Goal: Task Accomplishment & Management: Manage account settings

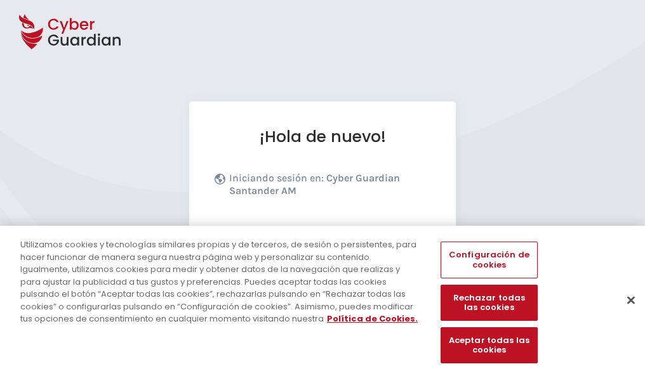
scroll to position [156, 0]
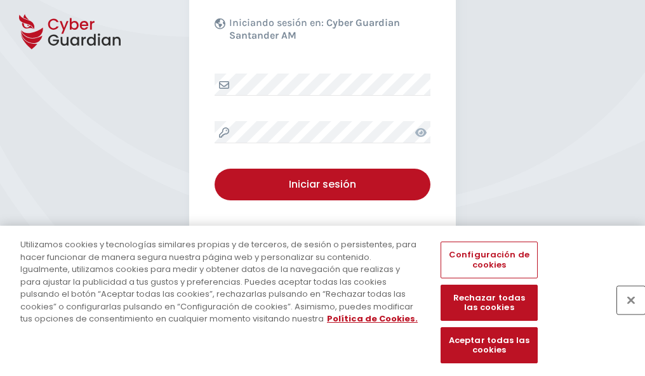
click at [625, 314] on button "Cerrar" at bounding box center [631, 300] width 28 height 28
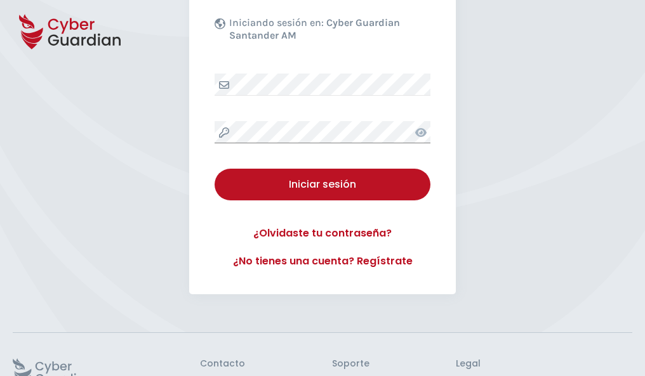
scroll to position [247, 0]
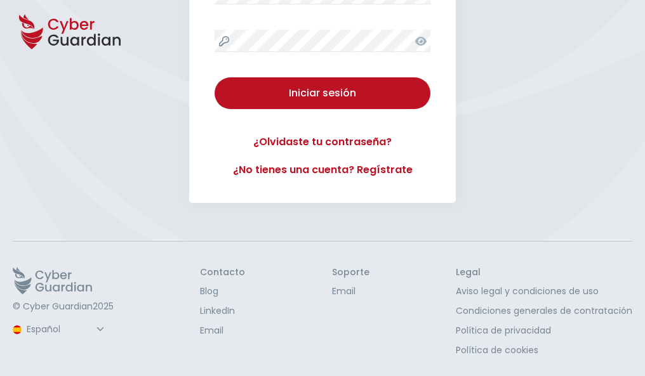
click at [215, 77] on button "Iniciar sesión" at bounding box center [323, 93] width 216 height 32
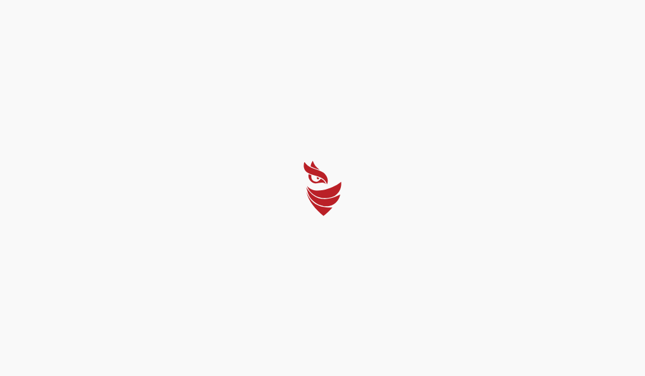
scroll to position [0, 0]
select select "Português (BR)"
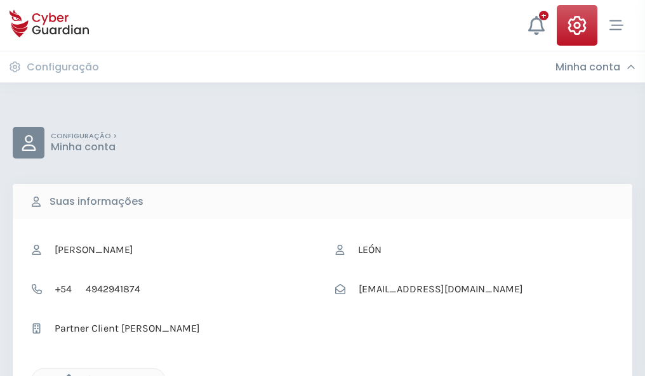
click at [65, 375] on icon "button" at bounding box center [65, 380] width 11 height 11
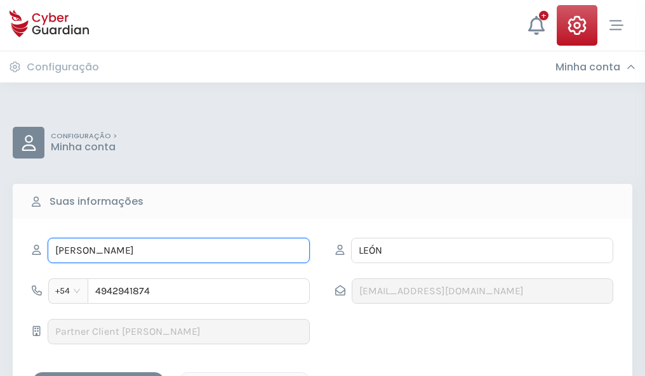
click at [178, 251] on input "NICOLÁS" at bounding box center [179, 250] width 262 height 25
type input "N"
type input "Elpidio"
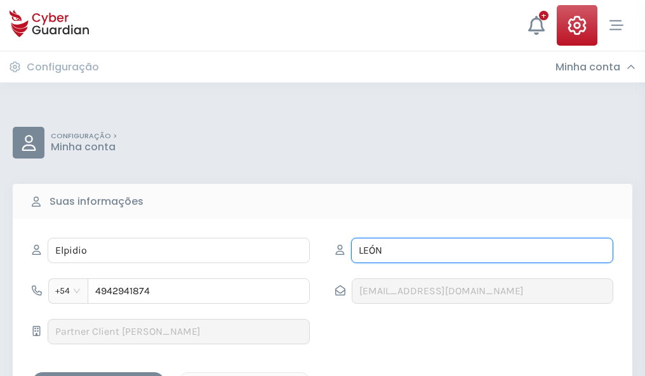
click at [482, 251] on input "LEÓN" at bounding box center [482, 250] width 262 height 25
type input "L"
type input "Bermudez"
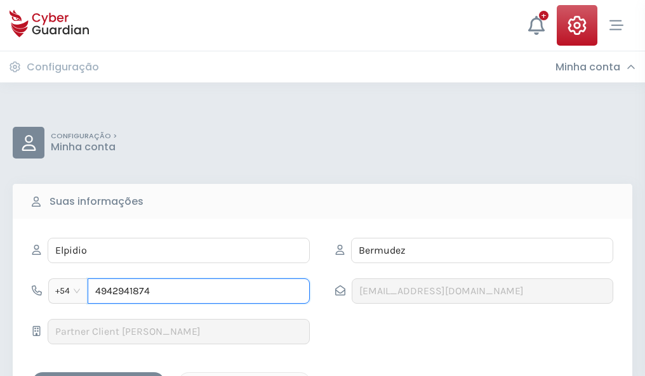
click at [199, 291] on input "4942941874" at bounding box center [199, 291] width 222 height 25
type input "4"
type input "4927757936"
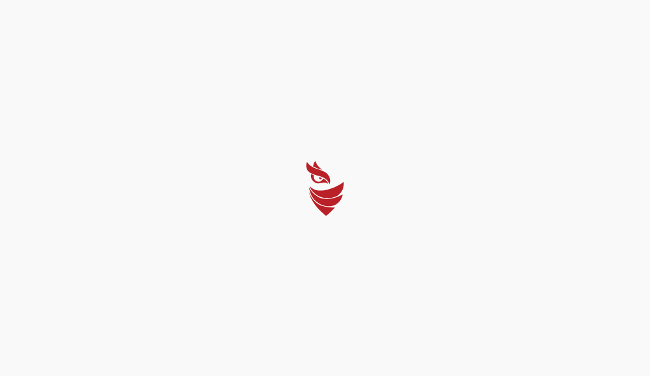
select select "Português (BR)"
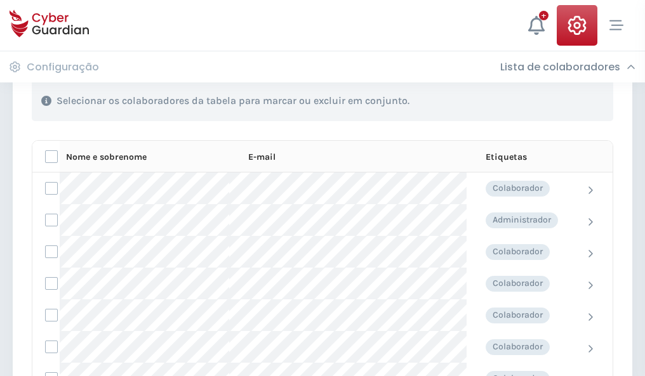
scroll to position [543, 0]
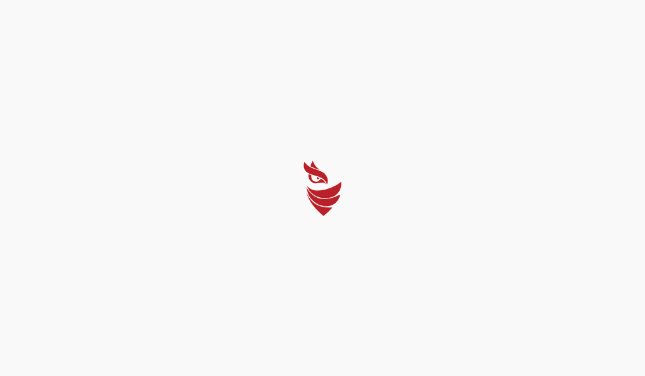
select select "Português (BR)"
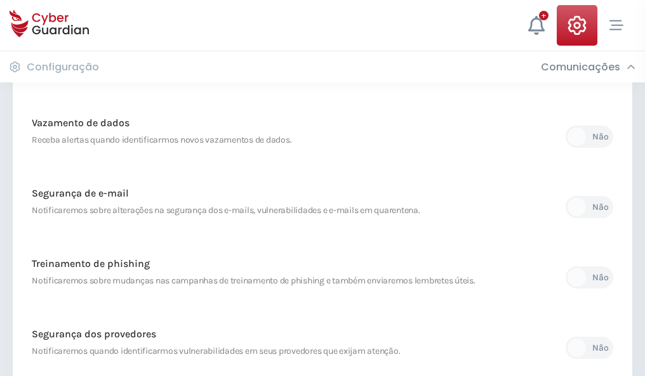
scroll to position [669, 0]
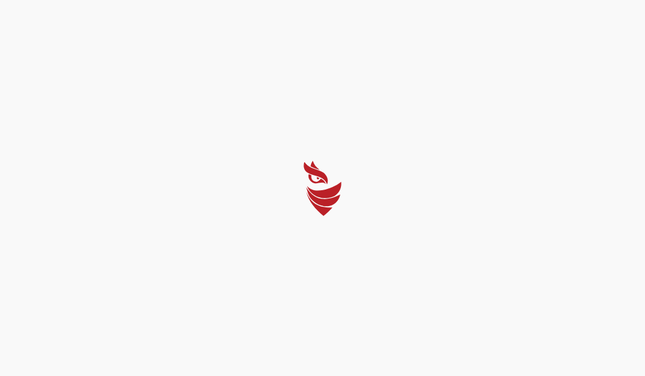
select select "Português (BR)"
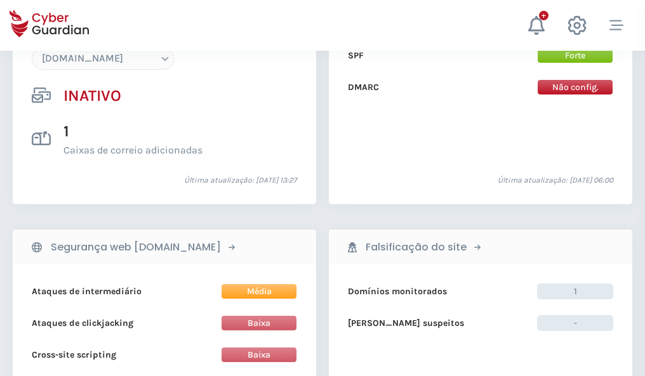
scroll to position [1195, 0]
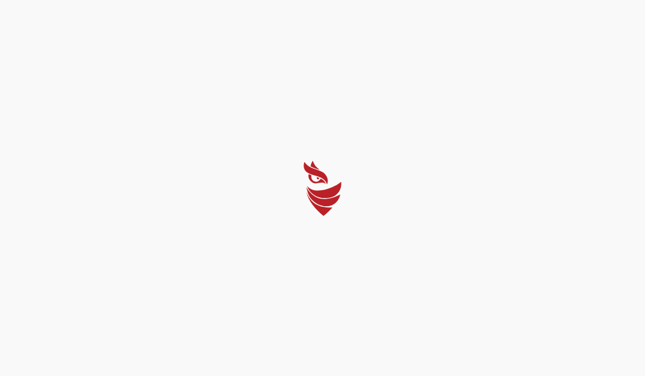
select select "Português (BR)"
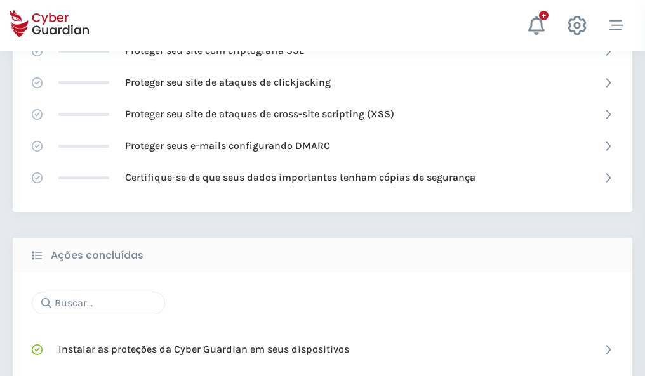
scroll to position [846, 0]
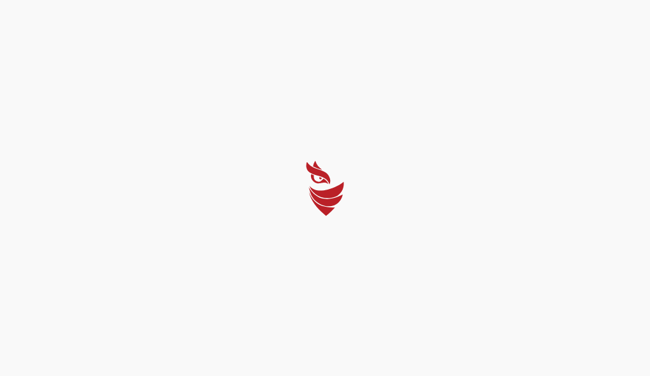
select select "Português (BR)"
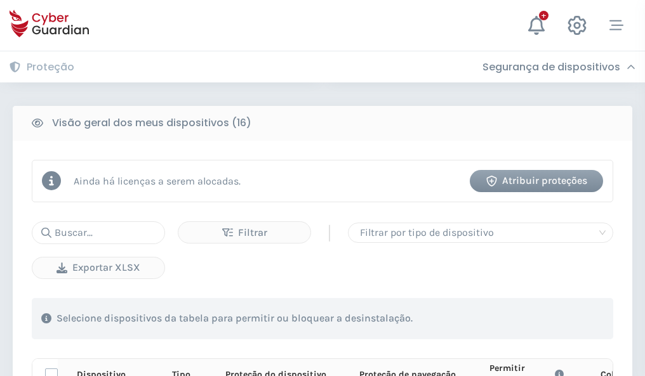
scroll to position [1122, 0]
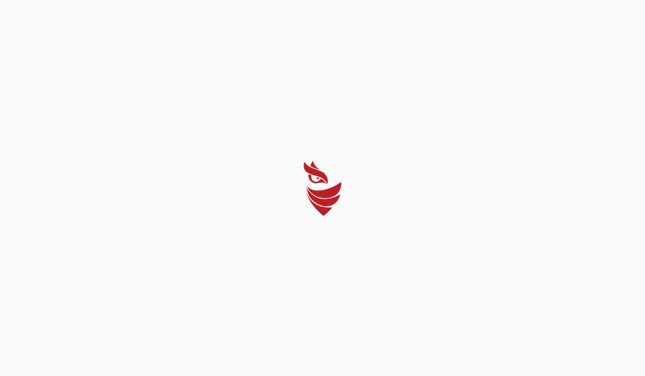
select select "Português (BR)"
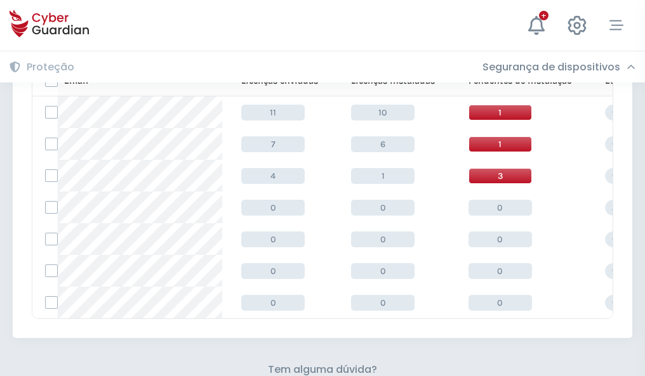
scroll to position [557, 0]
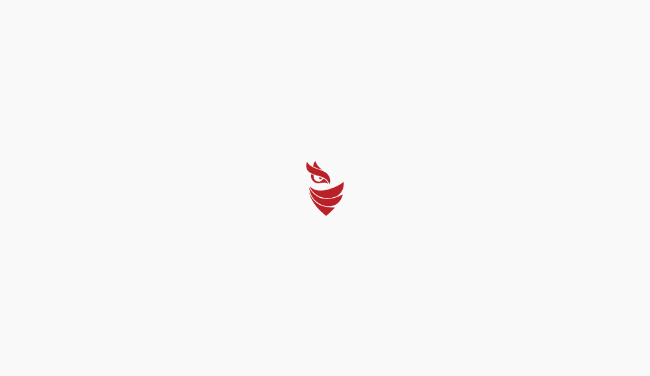
select select "Português (BR)"
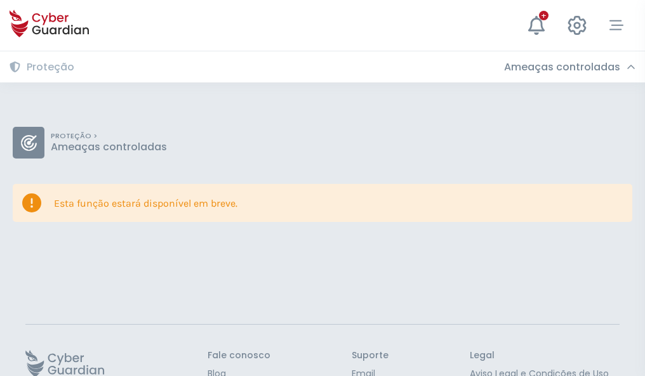
scroll to position [83, 0]
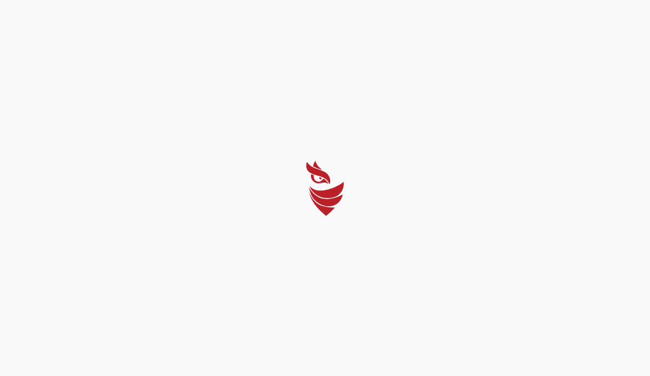
select select "Português (BR)"
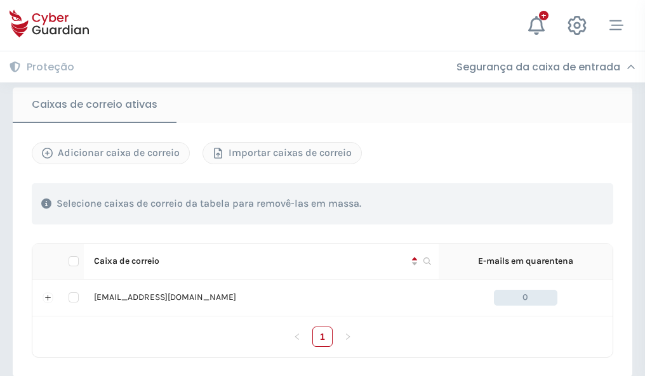
scroll to position [1048, 0]
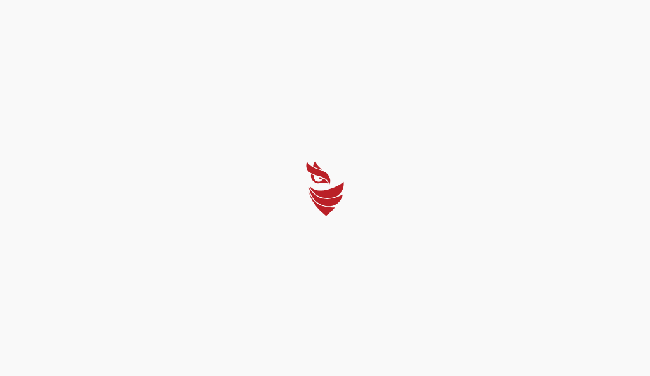
select select "Português (BR)"
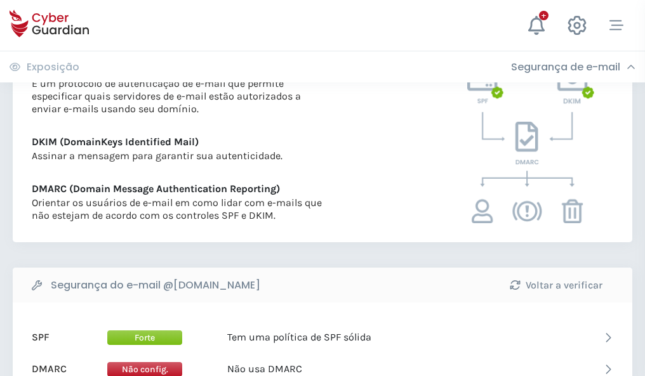
scroll to position [685, 0]
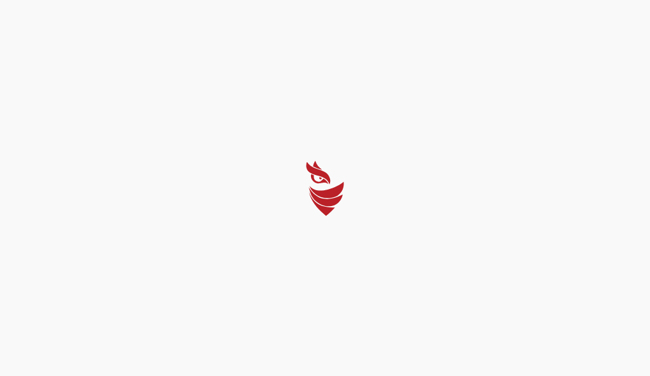
select select "Português (BR)"
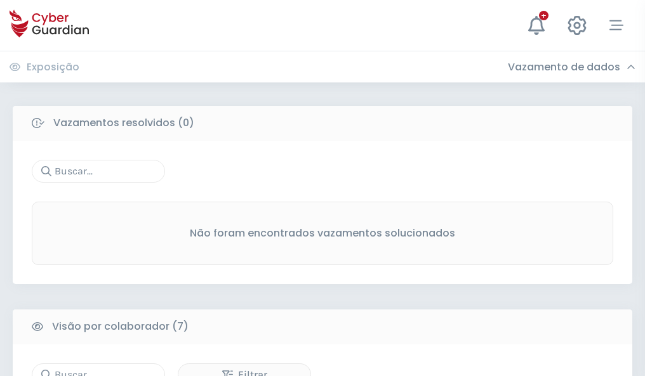
scroll to position [1050, 0]
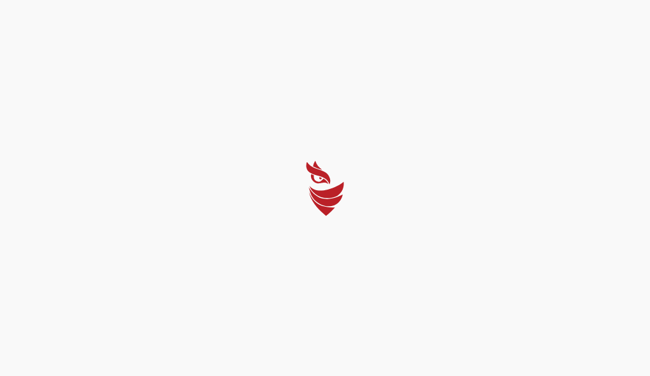
select select "Português (BR)"
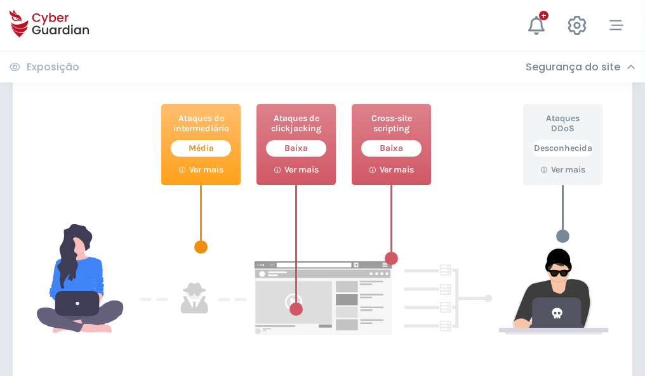
scroll to position [691, 0]
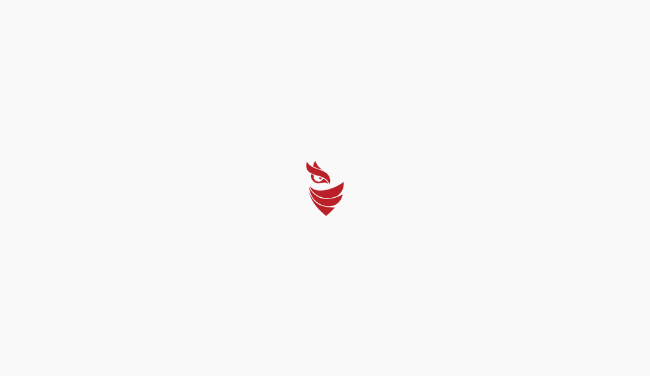
select select "Português (BR)"
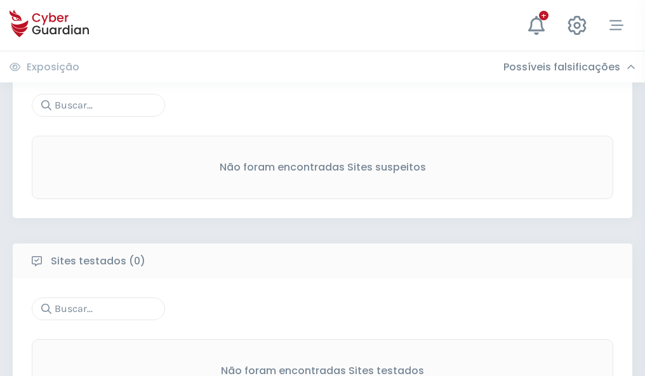
scroll to position [664, 0]
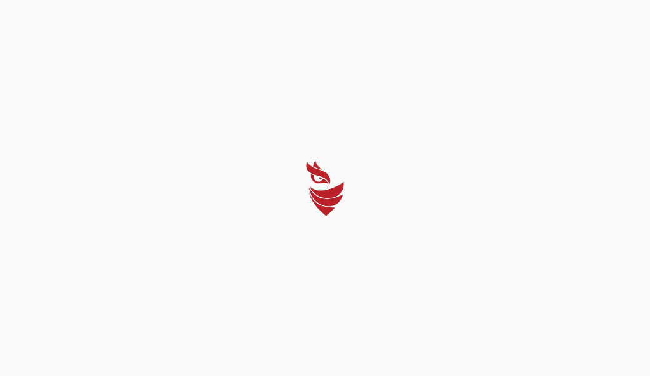
select select "Português (BR)"
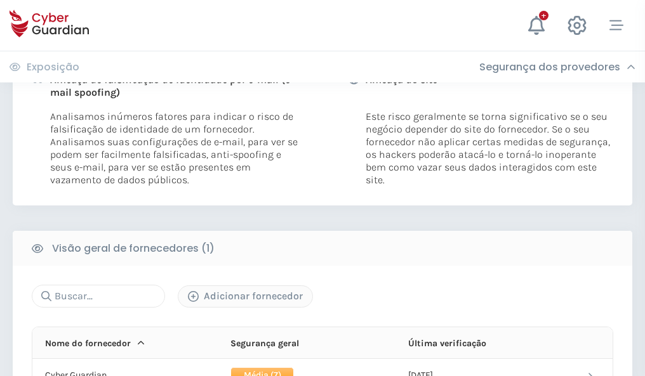
scroll to position [647, 0]
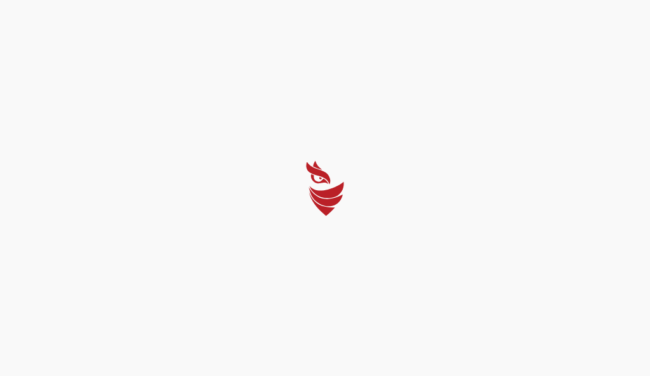
select select "Português (BR)"
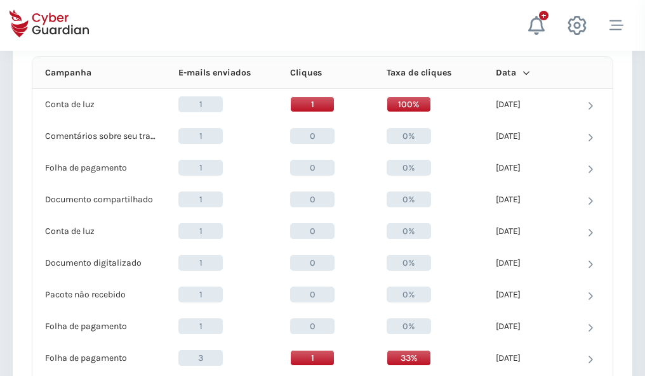
scroll to position [1138, 0]
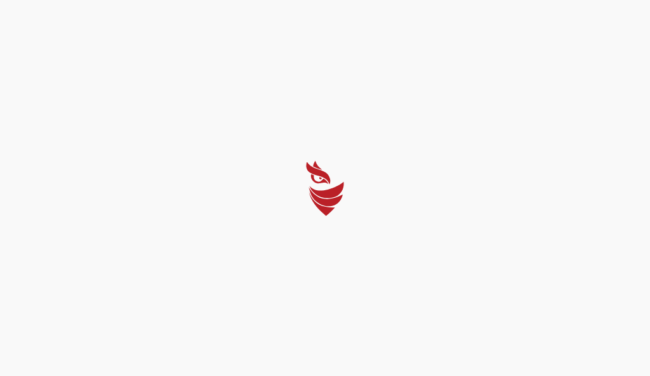
select select "Português (BR)"
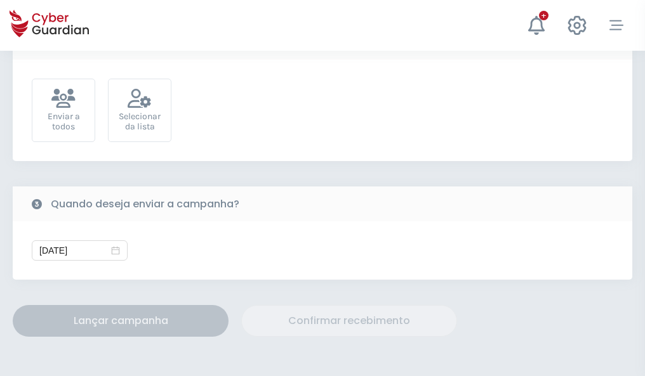
scroll to position [465, 0]
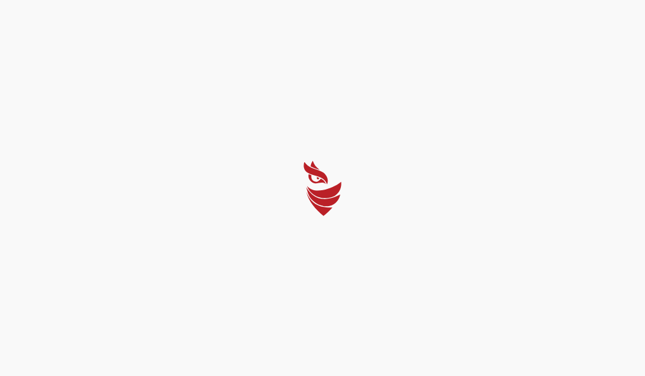
select select "Português (BR)"
